Goal: Check status

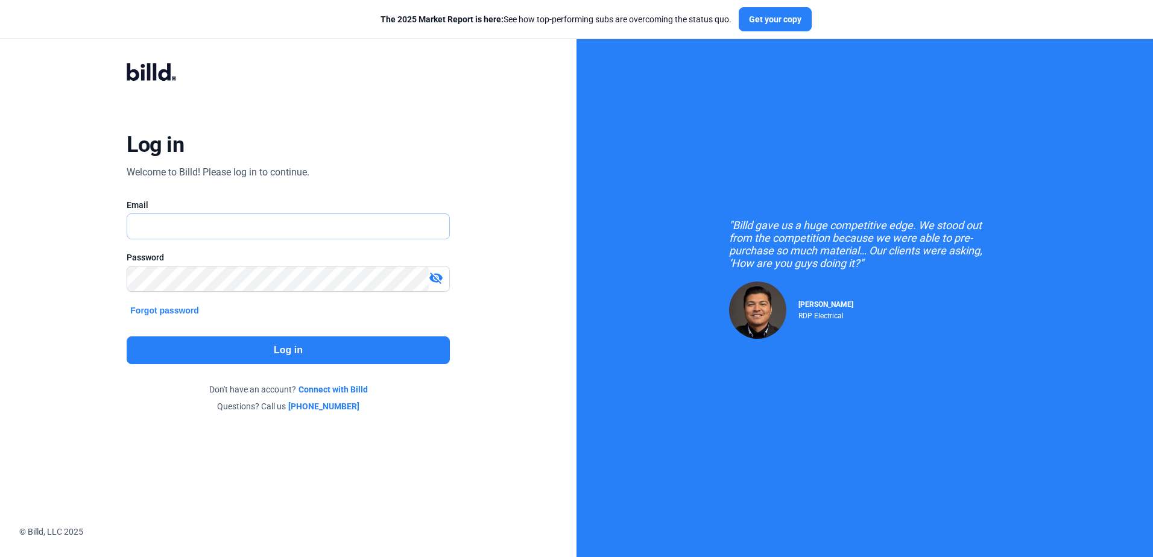
type input "[EMAIL_ADDRESS][DOMAIN_NAME]"
click at [207, 339] on button "Log in" at bounding box center [288, 350] width 323 height 28
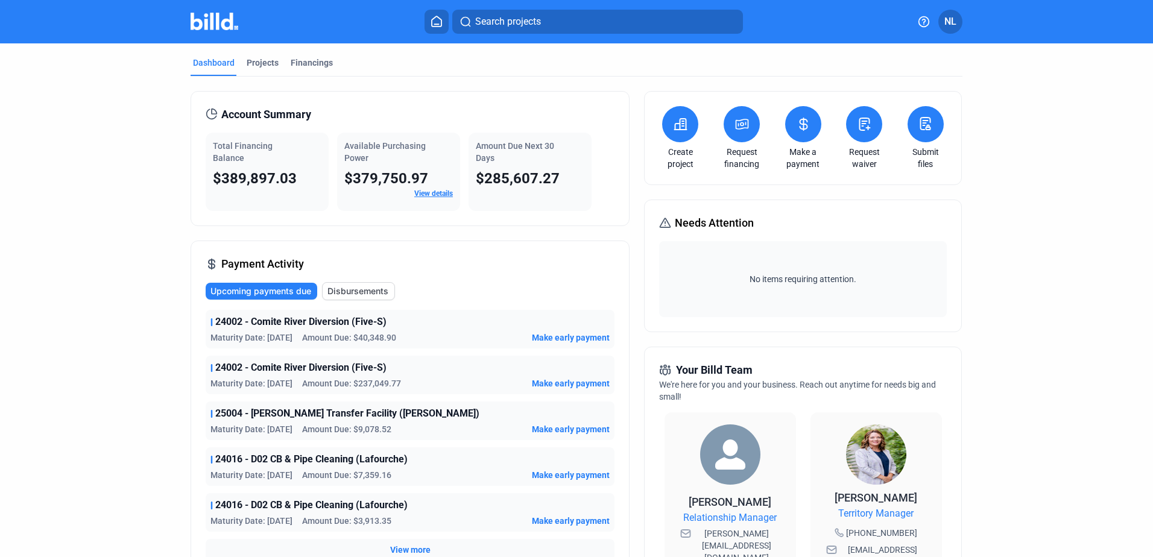
click at [377, 338] on span "Amount Due: $40,348.90" at bounding box center [349, 338] width 94 height 12
click at [292, 337] on span "Maturity Date: [DATE]" at bounding box center [251, 338] width 82 height 12
click at [292, 340] on span "Maturity Date: [DATE]" at bounding box center [251, 338] width 82 height 12
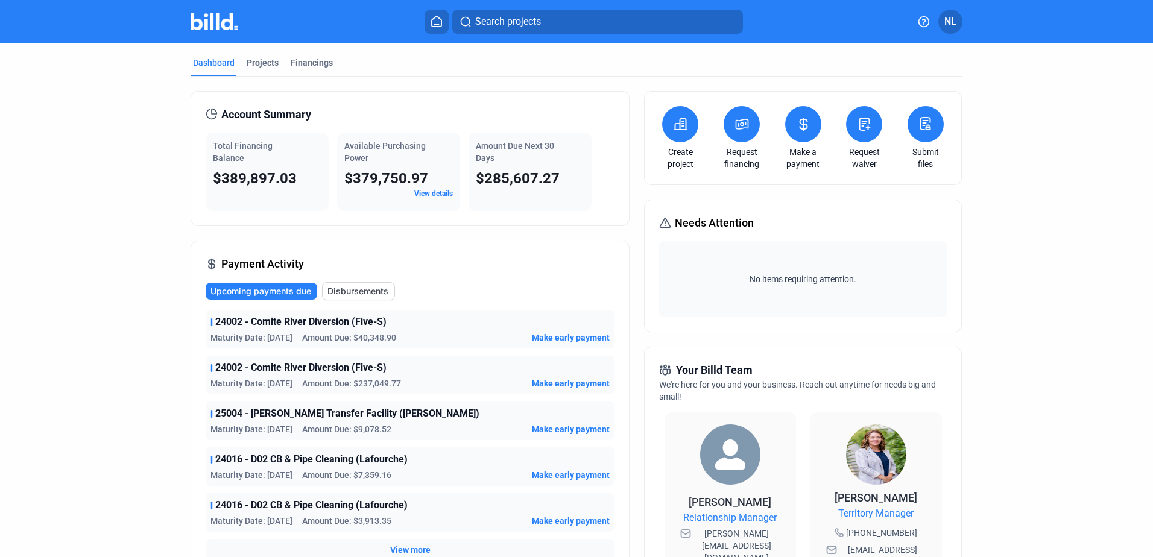
click at [292, 338] on span "Maturity Date: [DATE]" at bounding box center [251, 338] width 82 height 12
click at [312, 68] on div "Financings" at bounding box center [312, 63] width 42 height 12
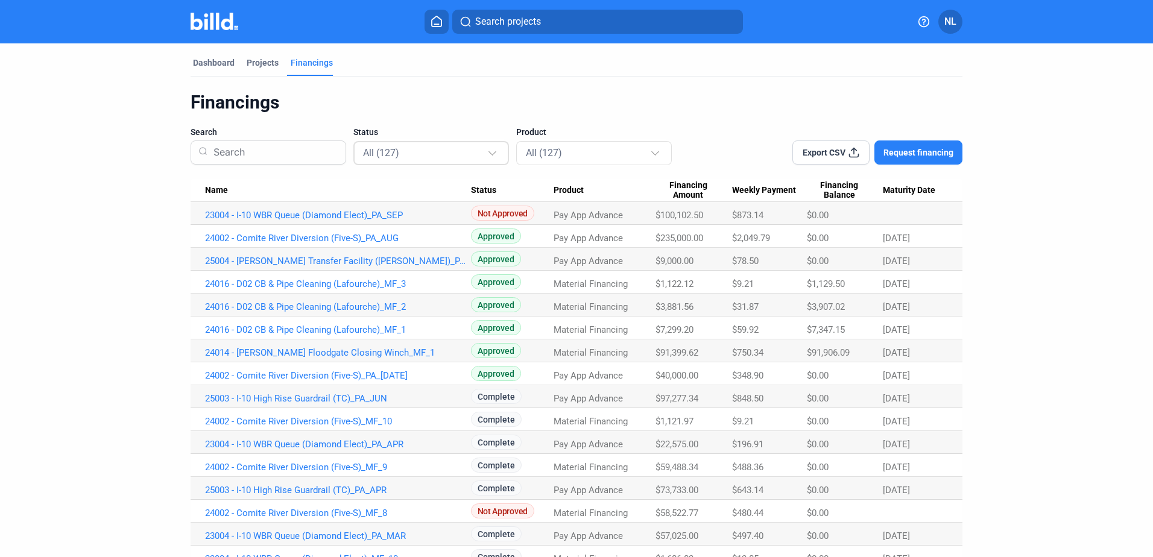
click at [494, 153] on div at bounding box center [493, 147] width 13 height 19
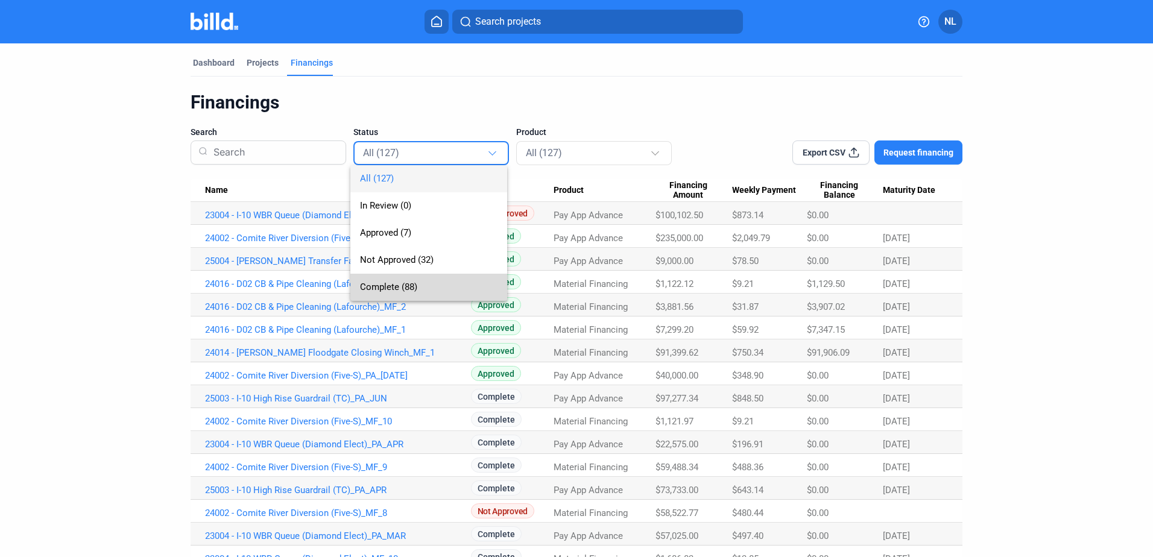
click at [400, 283] on span "Complete (88)" at bounding box center [388, 287] width 57 height 11
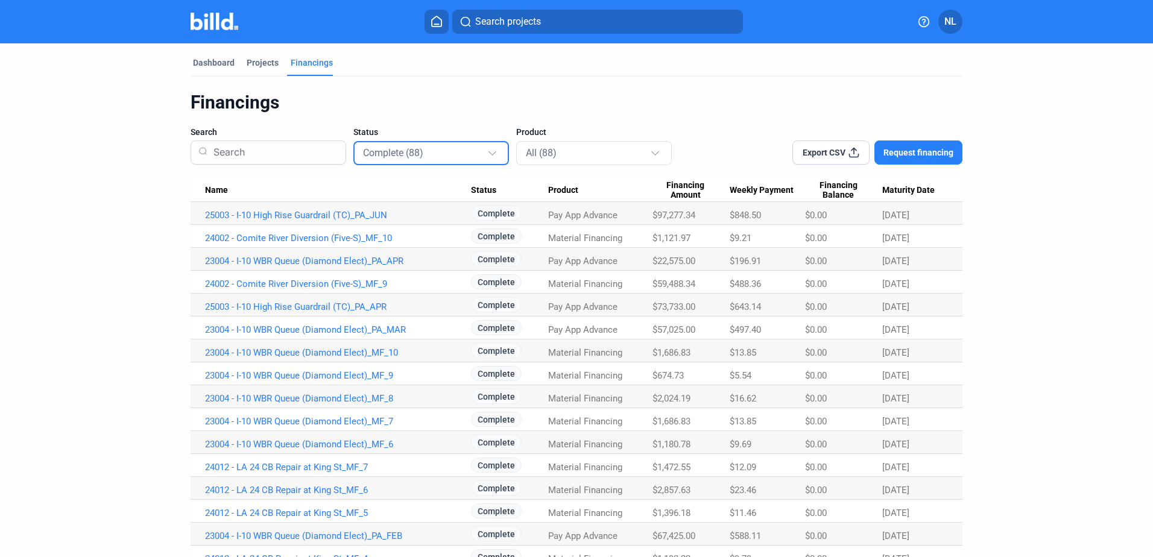
click at [909, 190] on span "Maturity Date" at bounding box center [908, 190] width 52 height 11
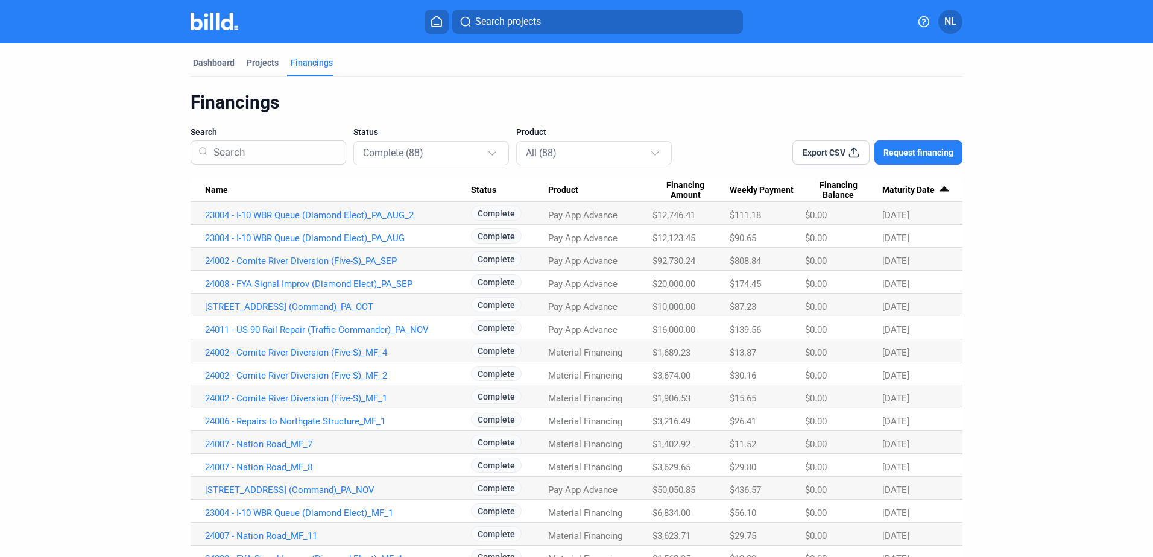
click at [909, 190] on span "Maturity Date" at bounding box center [908, 190] width 52 height 11
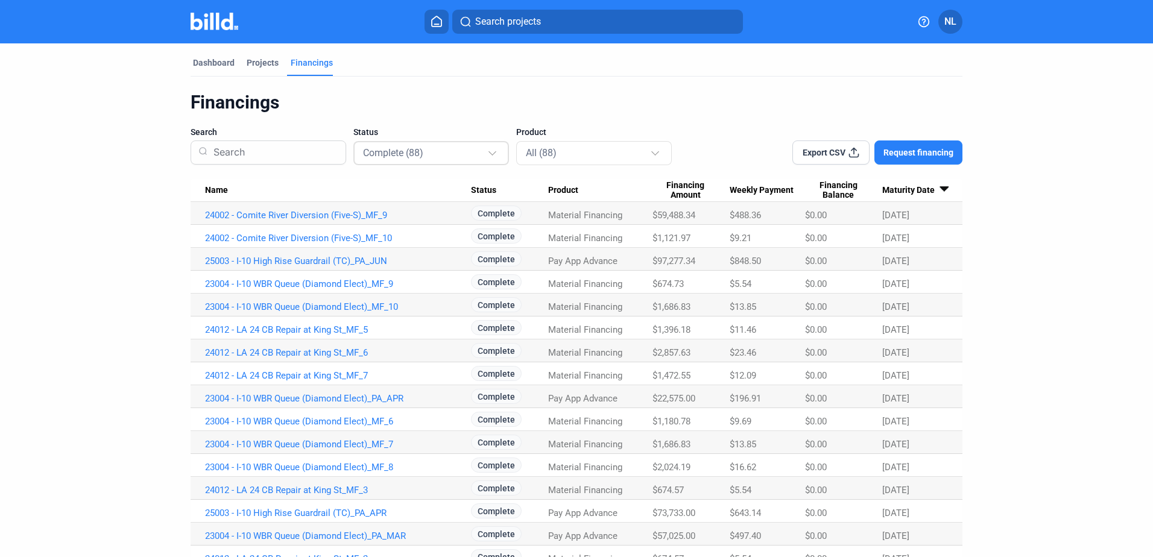
click at [457, 155] on div "Complete (88)" at bounding box center [425, 153] width 124 height 16
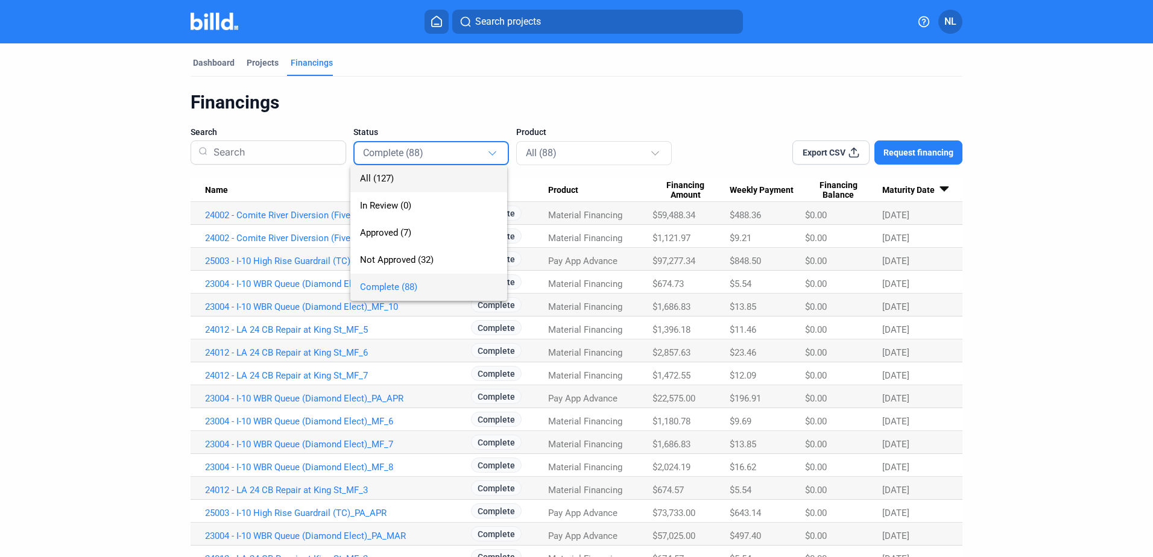
click at [434, 183] on span "All (127)" at bounding box center [428, 178] width 137 height 27
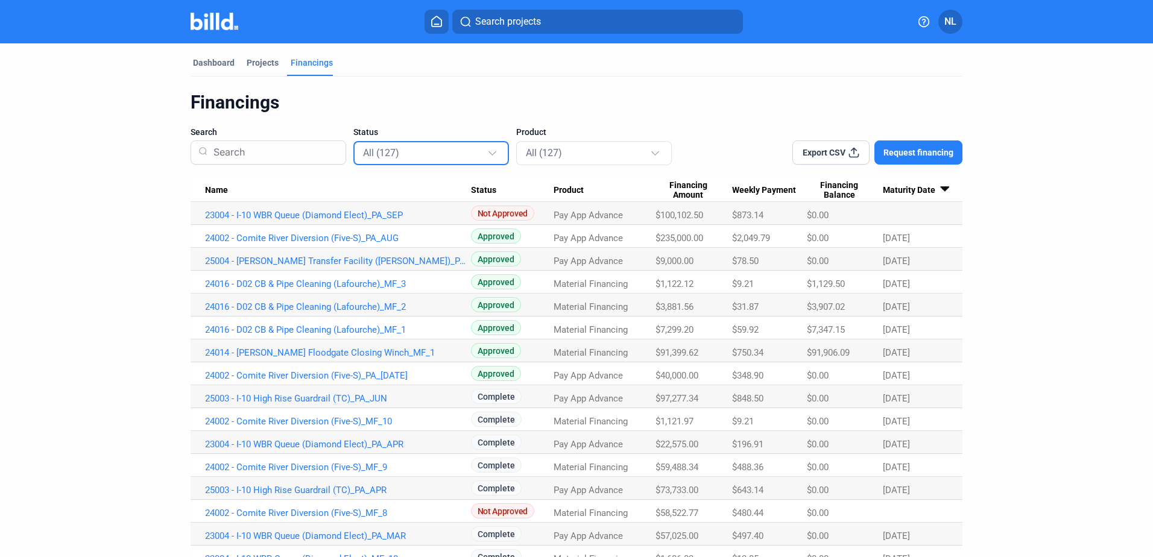
click at [434, 154] on div "All (127)" at bounding box center [425, 153] width 124 height 16
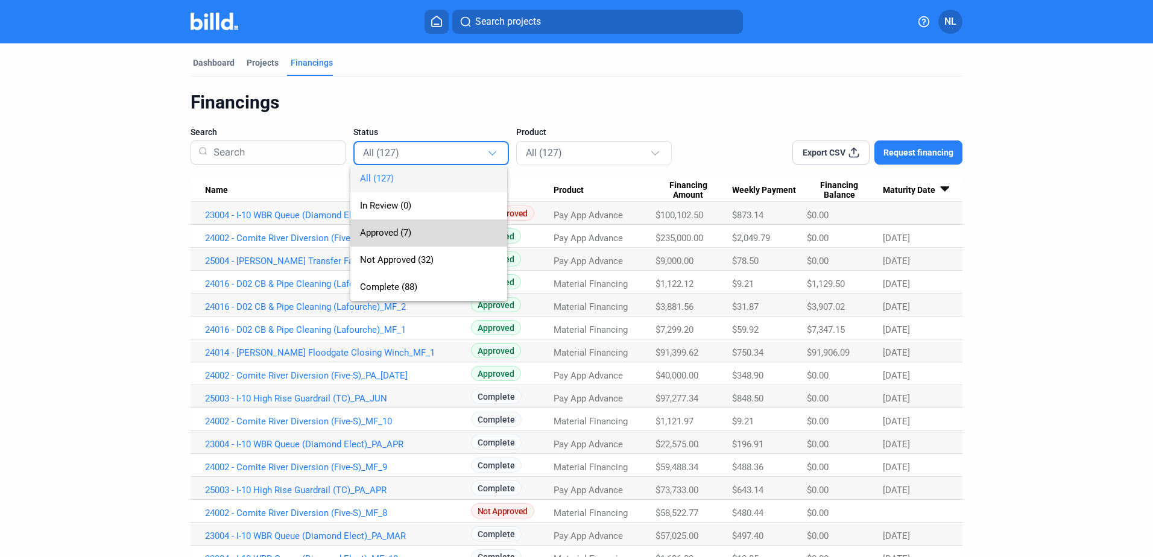
click at [399, 224] on span "Approved (7)" at bounding box center [428, 232] width 137 height 27
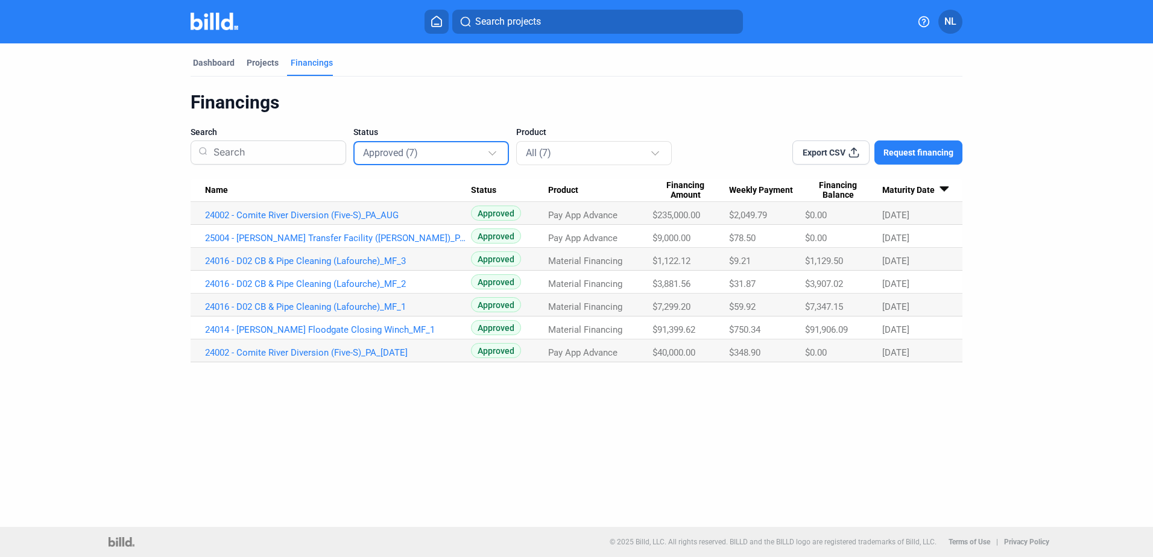
click at [921, 195] on span "Maturity Date" at bounding box center [908, 190] width 52 height 11
